Goal: Task Accomplishment & Management: Use online tool/utility

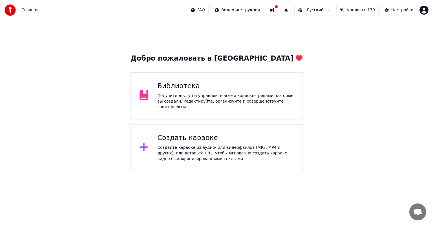
click at [190, 93] on div "Библиотека Получите доступ и управляйте всеми караоке-треками, которые вы созда…" at bounding box center [225, 96] width 136 height 28
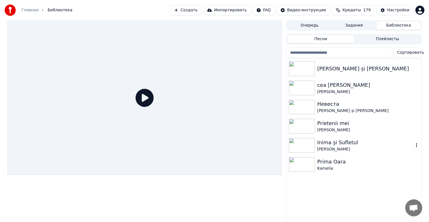
scroll to position [7, 0]
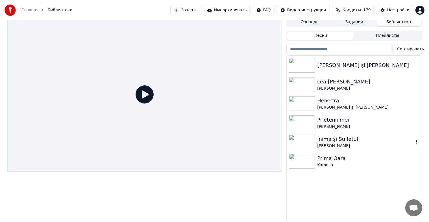
click at [331, 143] on div "[PERSON_NAME]" at bounding box center [365, 146] width 96 height 6
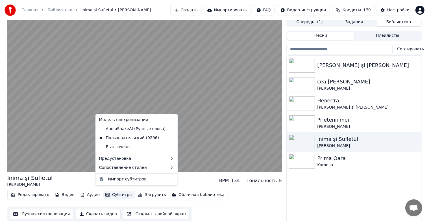
click at [114, 192] on button "Субтитры" at bounding box center [119, 194] width 32 height 8
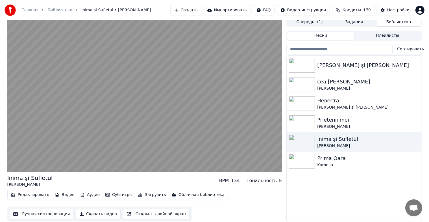
click at [240, 208] on div "Редактировать Видео Аудио Субтитры Загрузить Облачная библиотека Ручная синхрон…" at bounding box center [144, 205] width 275 height 32
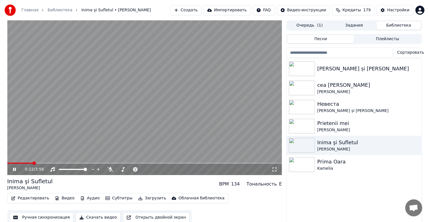
scroll to position [7, 0]
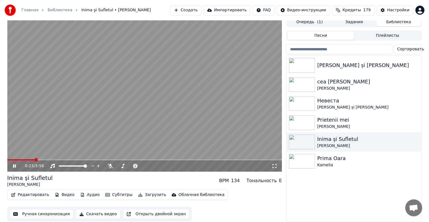
click at [42, 190] on button "Редактировать" at bounding box center [30, 194] width 43 height 8
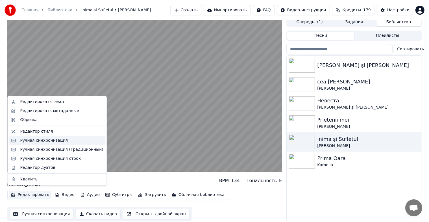
click at [33, 140] on div "Ручная синхронизация" at bounding box center [44, 140] width 48 height 6
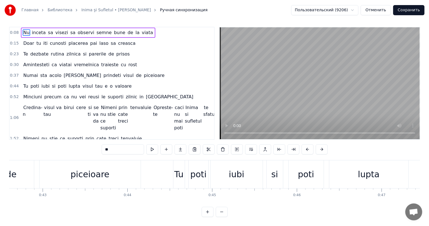
scroll to position [0, 3603]
click at [91, 172] on div "piceioare" at bounding box center [93, 174] width 39 height 13
type input "*********"
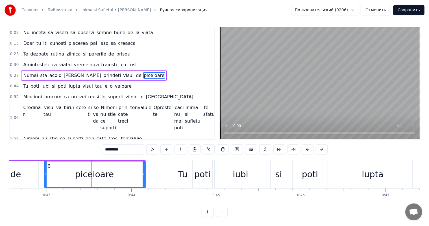
scroll to position [0, 0]
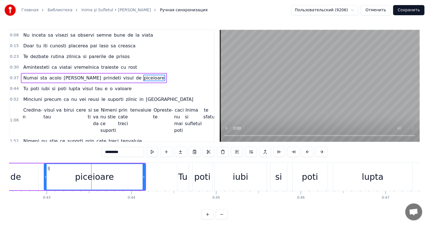
click at [91, 172] on div at bounding box center [91, 177] width 0 height 28
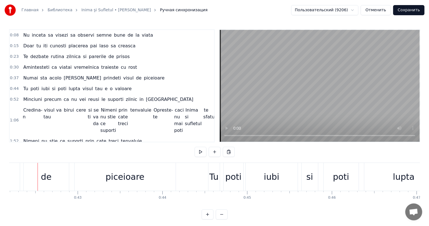
scroll to position [0, 3583]
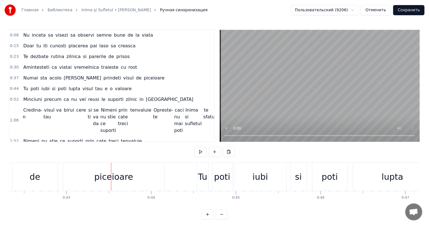
click at [109, 178] on div "piceioare" at bounding box center [113, 177] width 39 height 13
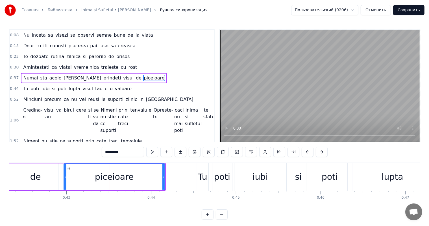
click at [110, 178] on div at bounding box center [110, 177] width 0 height 28
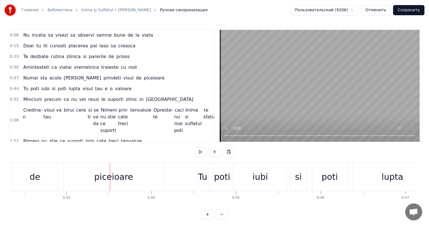
click at [114, 177] on div "piceioare" at bounding box center [113, 177] width 39 height 13
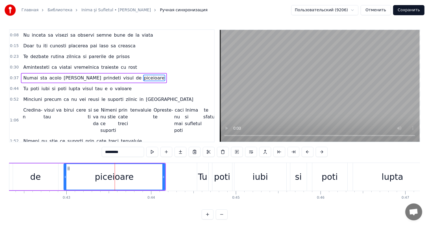
click at [125, 155] on input "*********" at bounding box center [123, 152] width 42 height 10
click at [114, 152] on input "*********" at bounding box center [123, 152] width 42 height 10
type input "********"
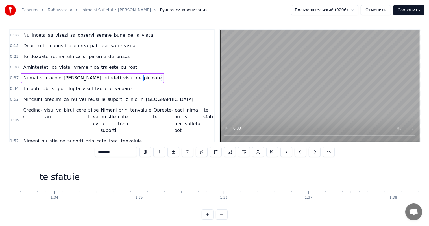
scroll to position [7, 0]
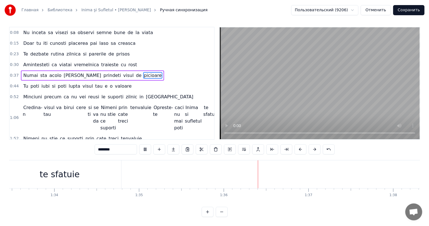
click at [406, 13] on button "Сохранить" at bounding box center [408, 10] width 31 height 10
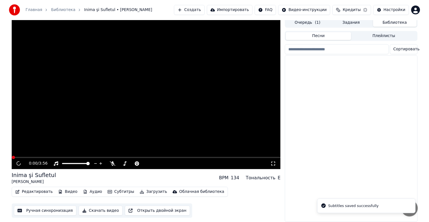
scroll to position [7, 0]
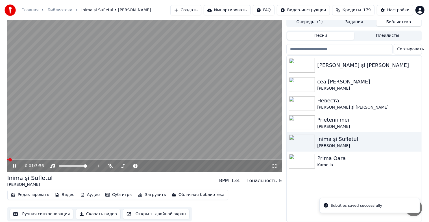
click at [40, 160] on div "0:01 / 3:56" at bounding box center [144, 165] width 275 height 11
click at [40, 155] on video at bounding box center [144, 94] width 275 height 154
click at [40, 159] on span at bounding box center [144, 159] width 275 height 1
click at [15, 163] on icon at bounding box center [18, 165] width 13 height 5
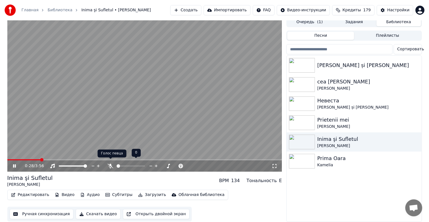
click at [112, 164] on icon at bounding box center [111, 165] width 6 height 5
click at [111, 163] on icon at bounding box center [110, 165] width 3 height 5
click at [111, 163] on icon at bounding box center [111, 165] width 6 height 5
click at [111, 163] on icon at bounding box center [110, 165] width 3 height 5
click at [111, 163] on icon at bounding box center [111, 165] width 6 height 5
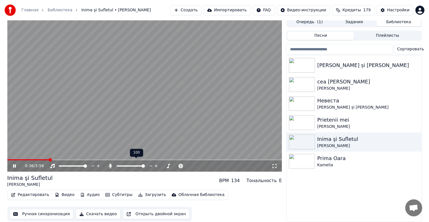
click at [111, 163] on icon at bounding box center [110, 165] width 3 height 5
click at [111, 163] on icon at bounding box center [111, 165] width 6 height 5
click at [15, 165] on div "0:49 / 3:56" at bounding box center [144, 165] width 275 height 11
click at [15, 164] on icon at bounding box center [14, 165] width 3 height 3
click at [156, 164] on icon at bounding box center [156, 165] width 3 height 3
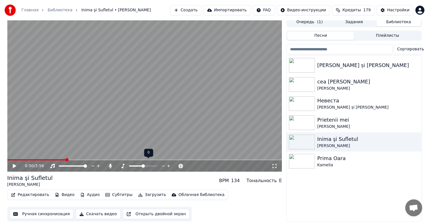
click at [170, 163] on icon at bounding box center [168, 166] width 5 height 6
click at [15, 164] on icon at bounding box center [14, 166] width 3 height 4
click at [153, 163] on icon at bounding box center [150, 166] width 5 height 6
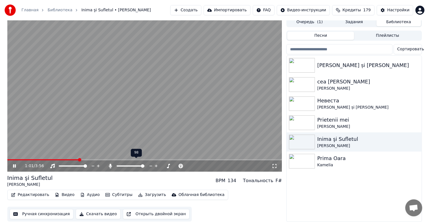
click at [153, 163] on icon at bounding box center [150, 166] width 5 height 6
click at [156, 164] on icon at bounding box center [156, 165] width 3 height 3
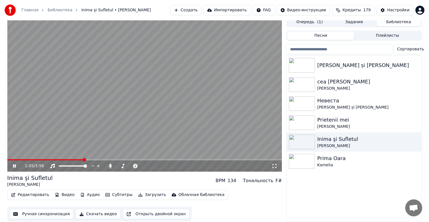
click at [14, 164] on icon at bounding box center [18, 165] width 13 height 5
click at [124, 163] on icon at bounding box center [123, 165] width 6 height 5
click at [177, 163] on icon at bounding box center [175, 166] width 5 height 6
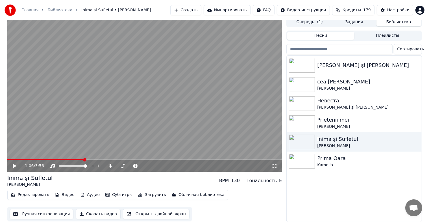
click at [11, 163] on div "1:06 / 3:56" at bounding box center [145, 166] width 270 height 6
click at [16, 163] on icon at bounding box center [18, 165] width 13 height 5
click at [14, 163] on icon at bounding box center [18, 165] width 13 height 5
click at [82, 191] on button "Аудио" at bounding box center [90, 194] width 24 height 8
click at [297, 199] on div "[PERSON_NAME] și [PERSON_NAME] cea [PERSON_NAME] [PERSON_NAME] [PERSON_NAME] și…" at bounding box center [353, 139] width 135 height 166
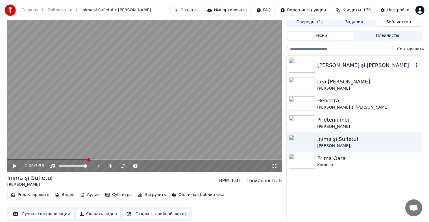
click at [314, 56] on div "[PERSON_NAME] și [PERSON_NAME]" at bounding box center [353, 65] width 135 height 19
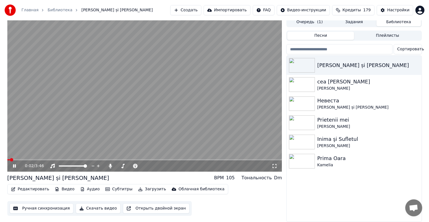
click at [76, 159] on span at bounding box center [144, 159] width 275 height 1
click at [14, 163] on icon at bounding box center [18, 165] width 13 height 5
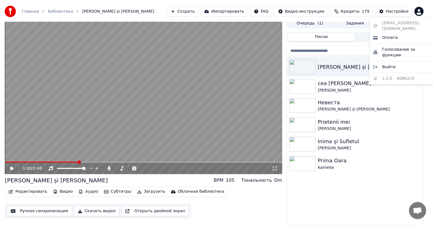
scroll to position [2, 0]
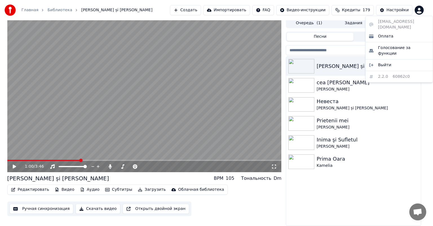
click at [422, 9] on html "Главная Библиотека [PERSON_NAME] și [PERSON_NAME] Импортировать FAQ Видео-инстр…" at bounding box center [216, 111] width 433 height 226
